Goal: Task Accomplishment & Management: Manage account settings

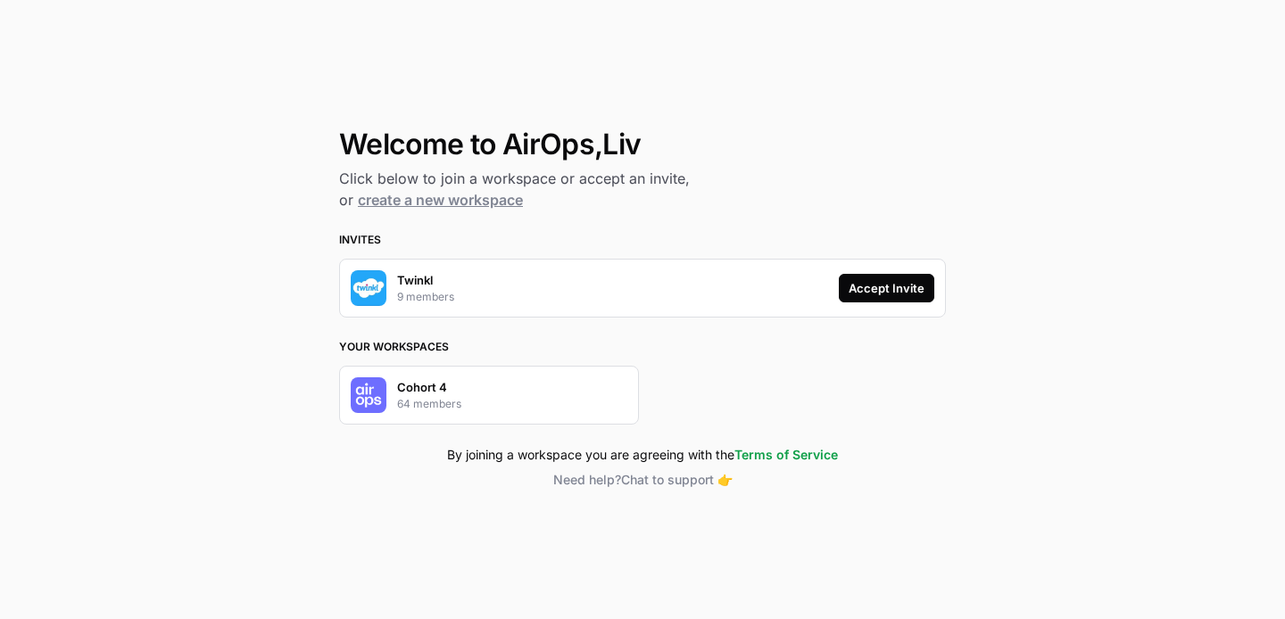
click at [887, 308] on div "Twinkl 9 members Accept Invite" at bounding box center [642, 288] width 607 height 59
click at [887, 293] on div "Accept Invite" at bounding box center [887, 288] width 76 height 18
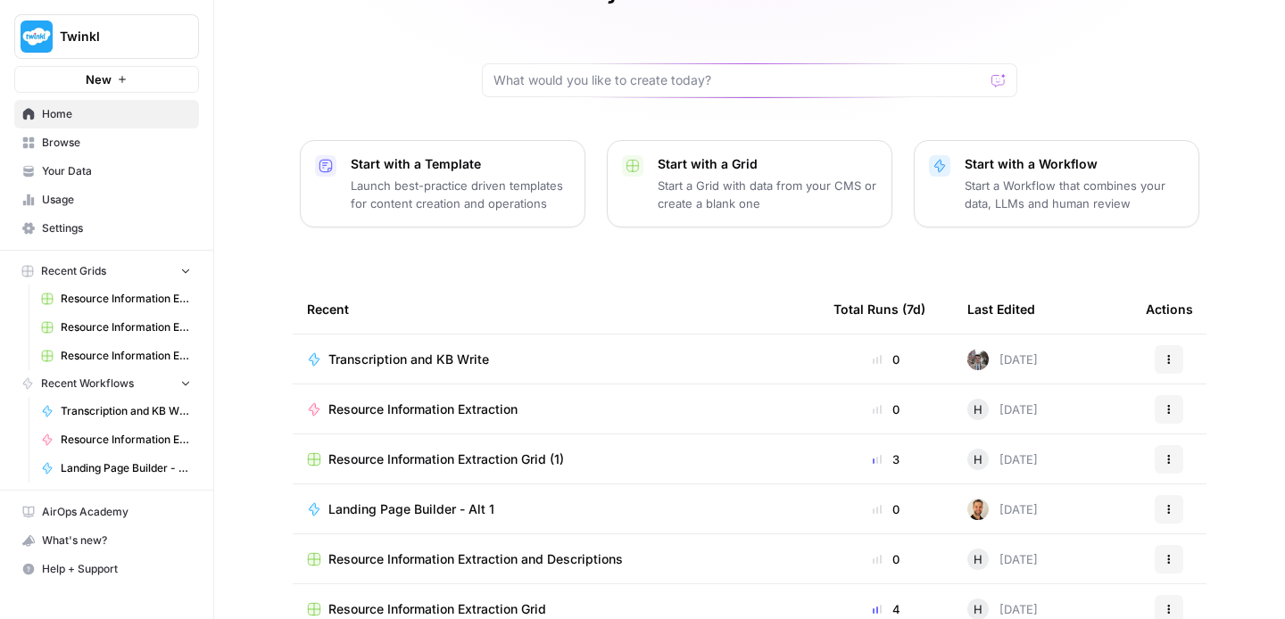
scroll to position [202, 0]
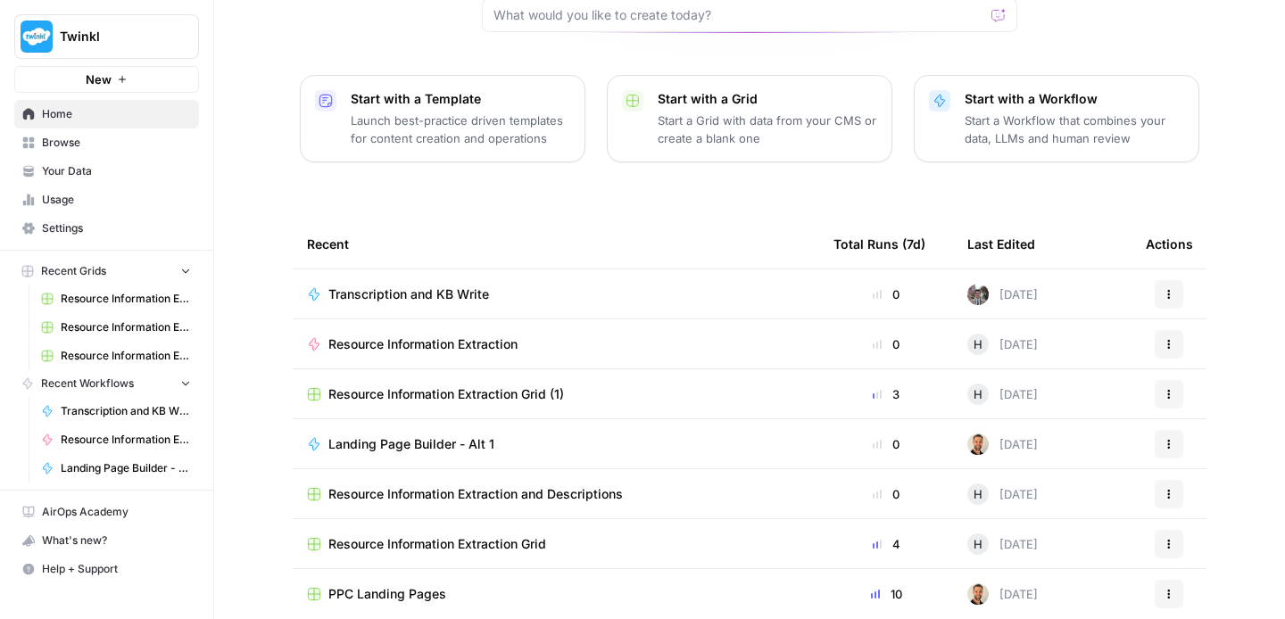
click at [139, 162] on link "Your Data" at bounding box center [106, 171] width 185 height 29
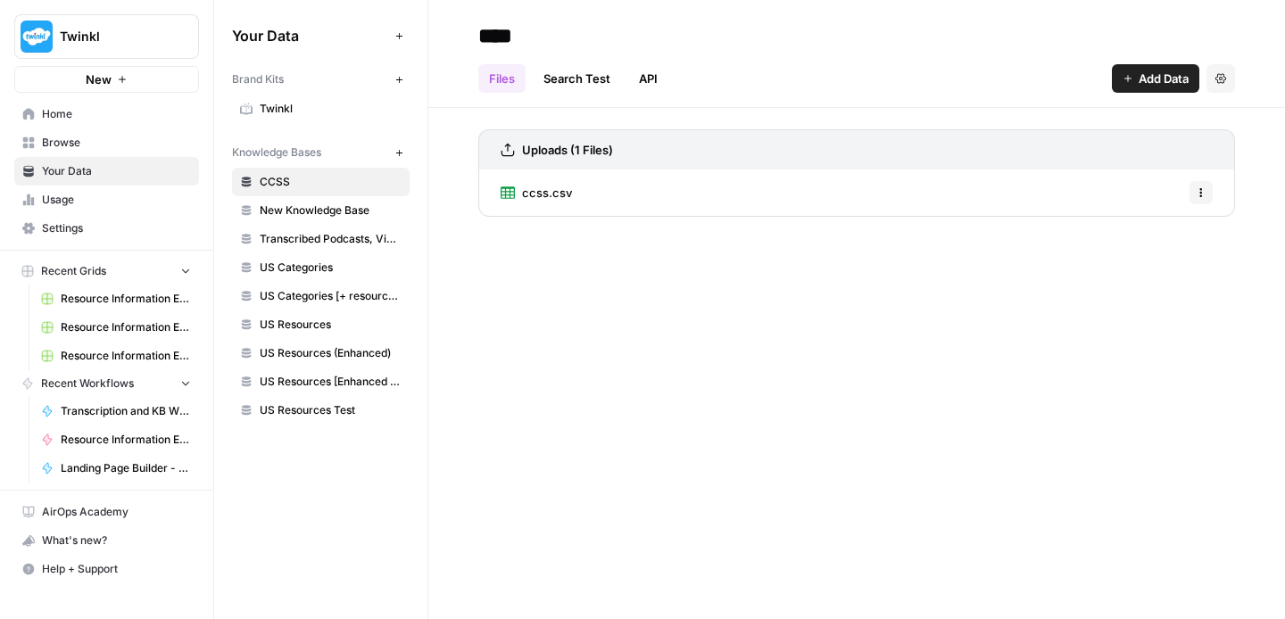
click at [133, 196] on span "Usage" at bounding box center [116, 200] width 149 height 16
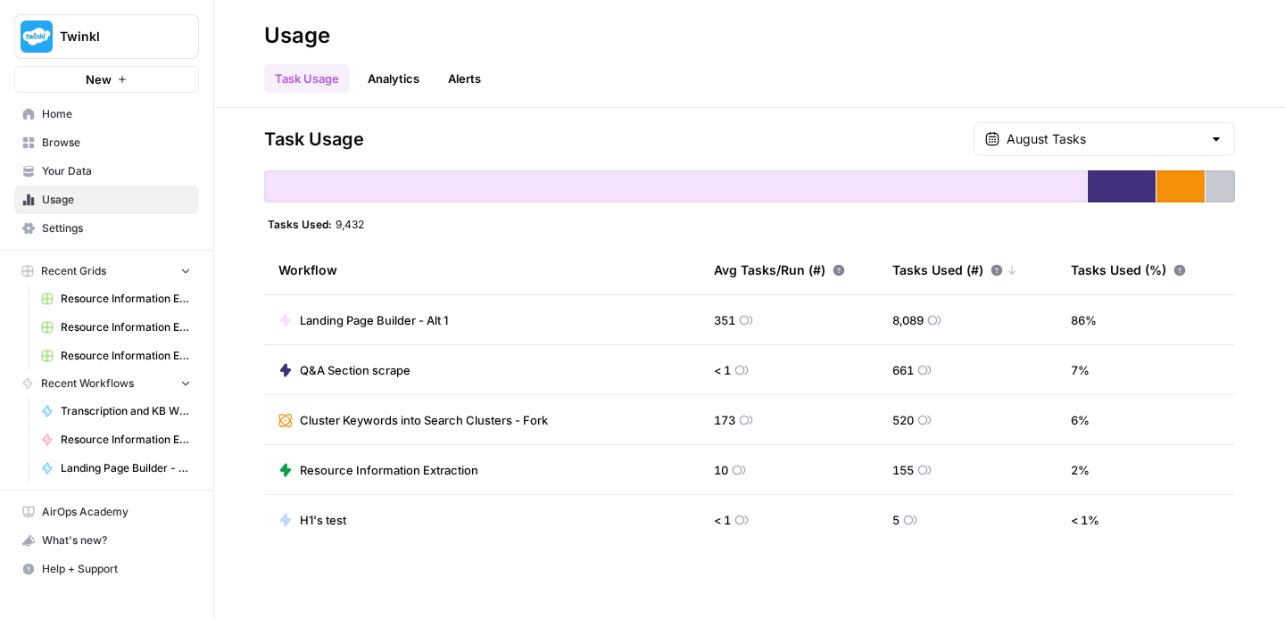
click at [40, 161] on link "Your Data" at bounding box center [106, 171] width 185 height 29
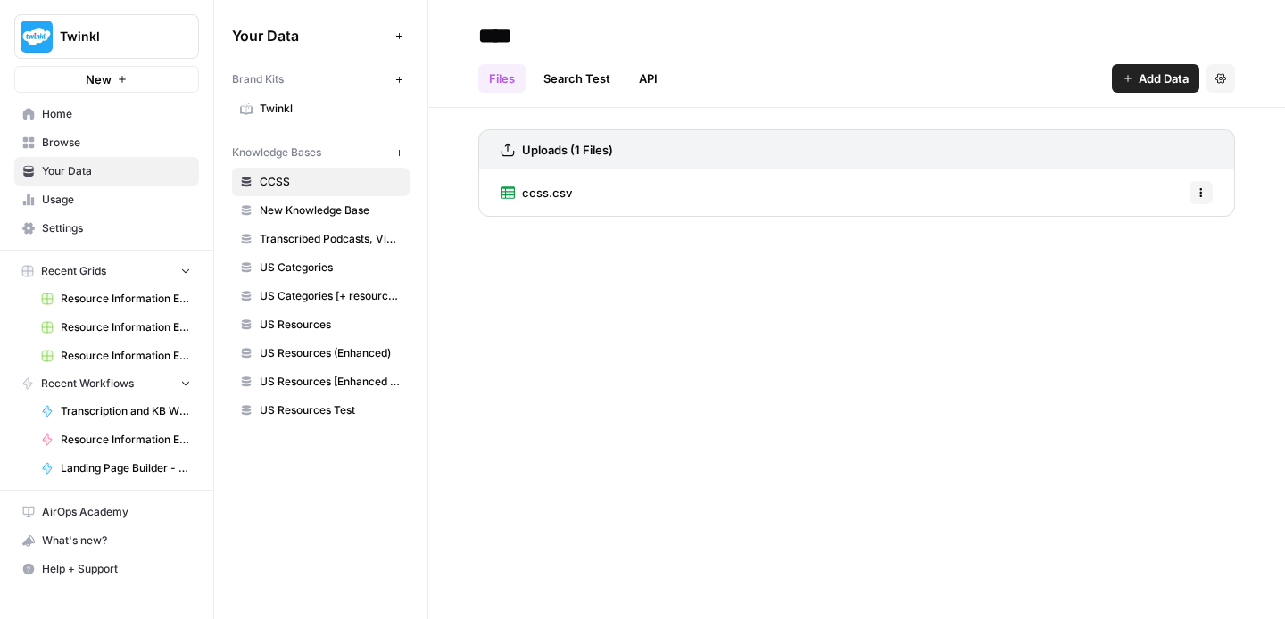
click at [82, 143] on span "Browse" at bounding box center [116, 143] width 149 height 16
